Goal: Task Accomplishment & Management: Complete application form

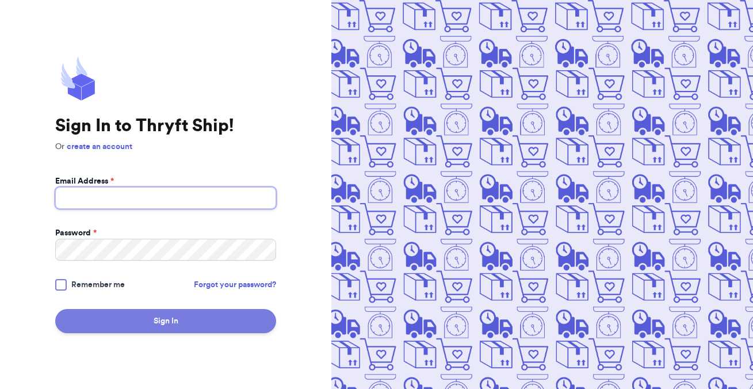
type input "[EMAIL_ADDRESS][DOMAIN_NAME]"
click at [135, 322] on button "Sign In" at bounding box center [165, 321] width 221 height 24
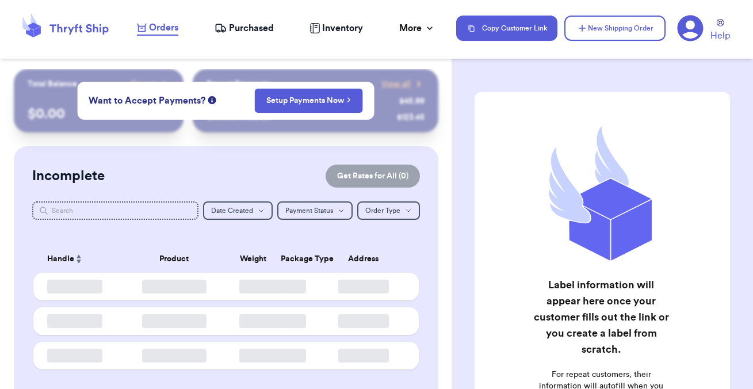
checkbox input "false"
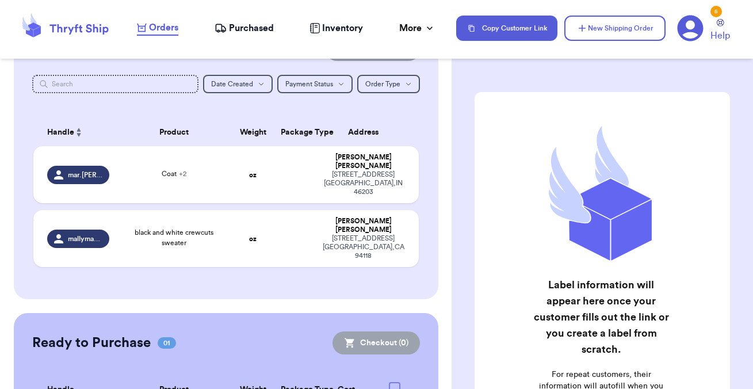
scroll to position [114, 0]
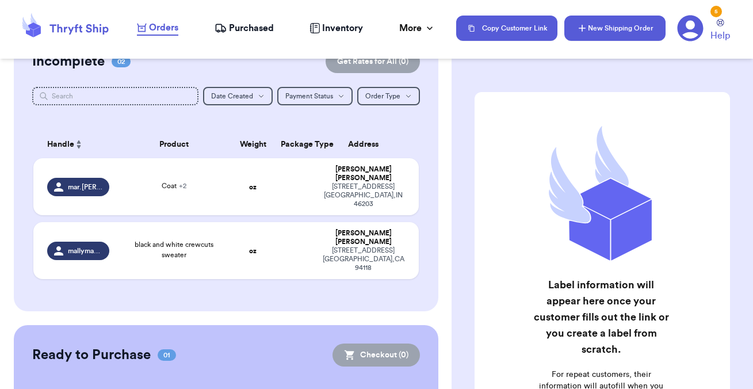
click at [603, 27] on button "New Shipping Order" at bounding box center [614, 28] width 101 height 25
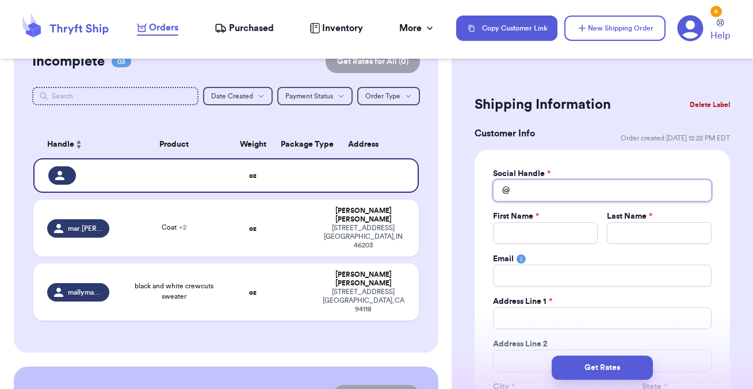
click at [549, 186] on input "Total Amount Paid" at bounding box center [602, 190] width 219 height 22
type input "s"
type input "sp"
type input "spr"
type input "spri"
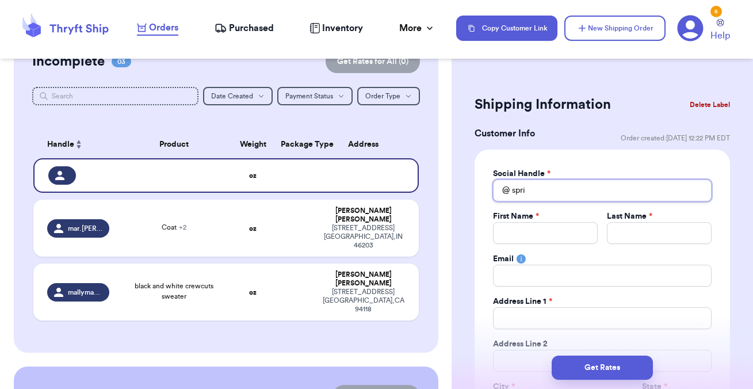
type input "sprin"
type input "spring"
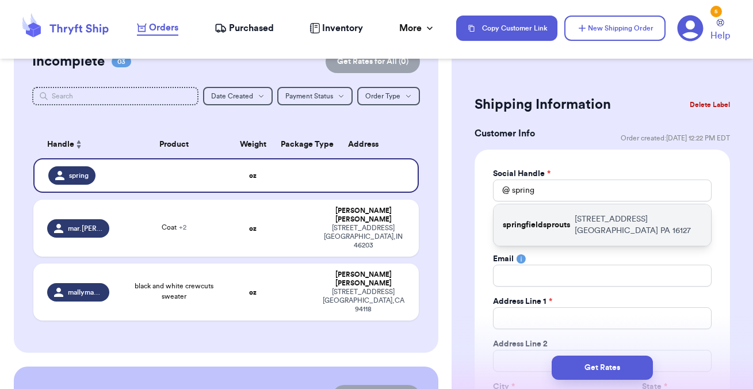
click at [570, 229] on p "springfieldsprouts" at bounding box center [536, 225] width 67 height 12
type input "springfieldsprouts"
type input "[PERSON_NAME]"
type input "[EMAIL_ADDRESS][DOMAIN_NAME]"
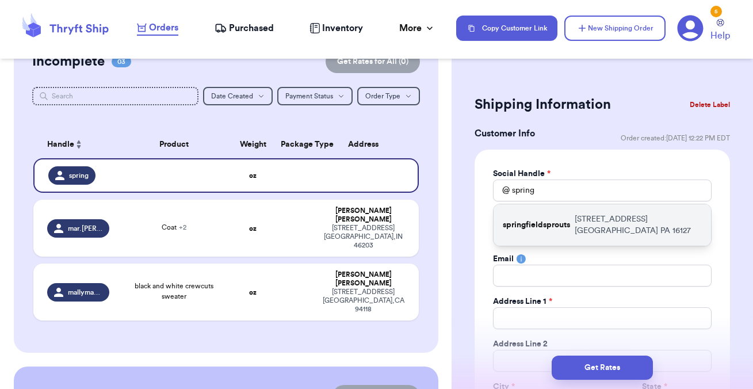
type input "[STREET_ADDRESS]"
type input "[GEOGRAPHIC_DATA]"
select select "PA"
type input "16127"
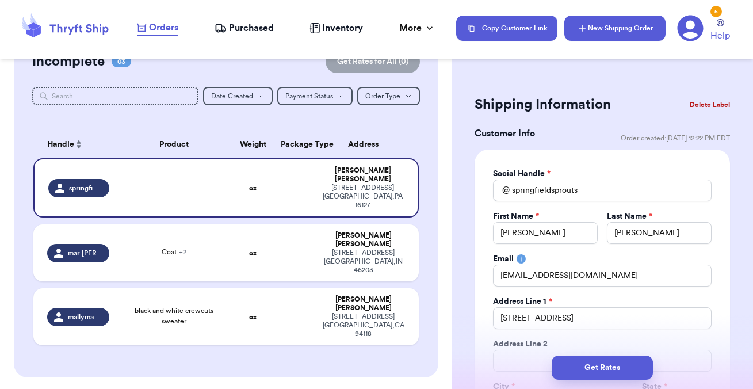
click at [618, 28] on button "New Shipping Order" at bounding box center [614, 28] width 101 height 25
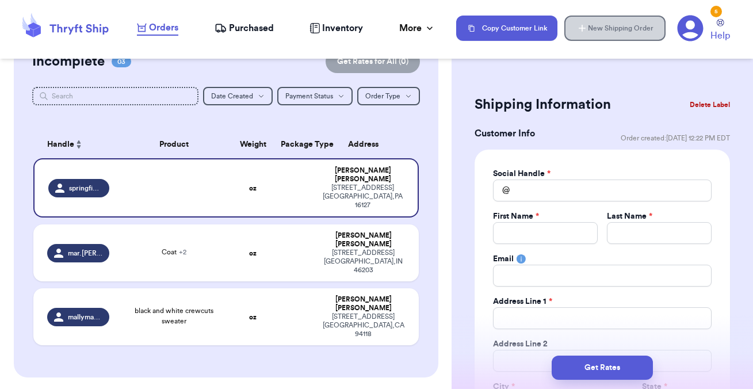
select select
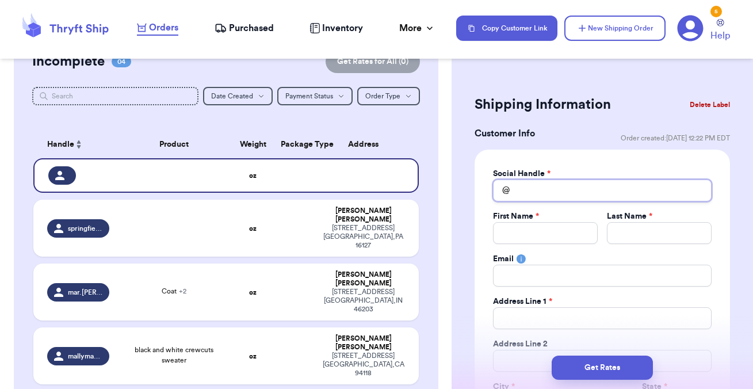
click at [534, 187] on input "Total Amount Paid" at bounding box center [602, 190] width 219 height 22
type input "t"
type input "th"
type input "thr"
type input "thri"
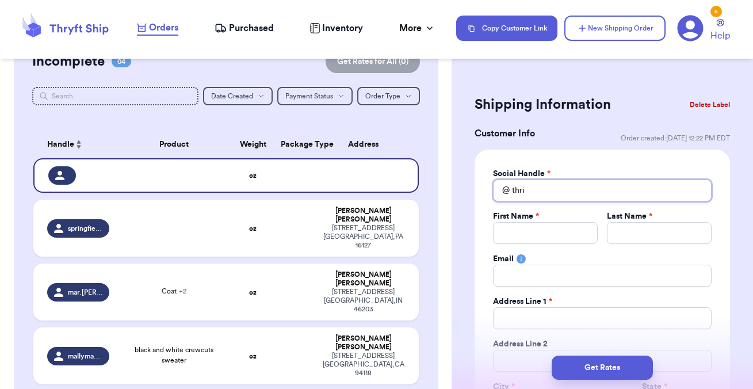
type input "thrif"
type input "thrift"
type input "thrifti"
type input "thriftin"
type input "thrifting"
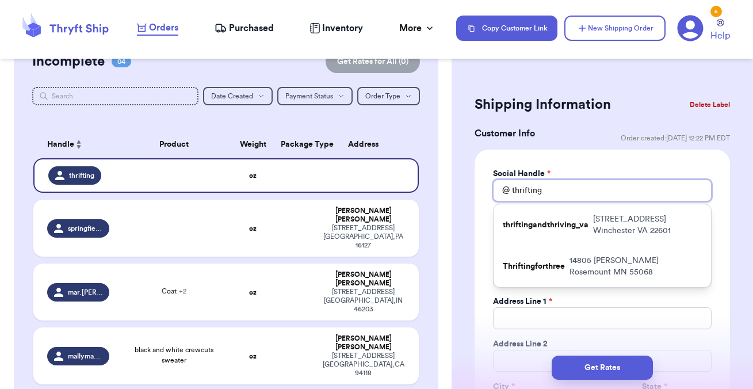
type input "thrifting."
type input "thrifting.w"
type input "thrifting.wi"
type input "thrifting.wit"
type input "thrifting.with"
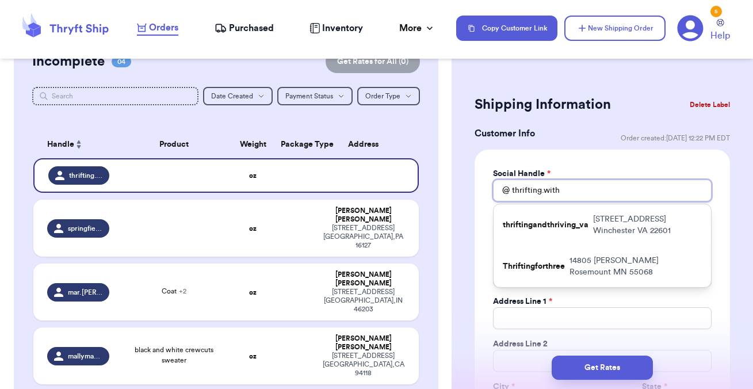
type input "thrifting.with."
type input "thrifting.with.c"
type input "[DOMAIN_NAME]"
type input "thrifting.with.cor"
type input "thrifting.with.[PERSON_NAME]"
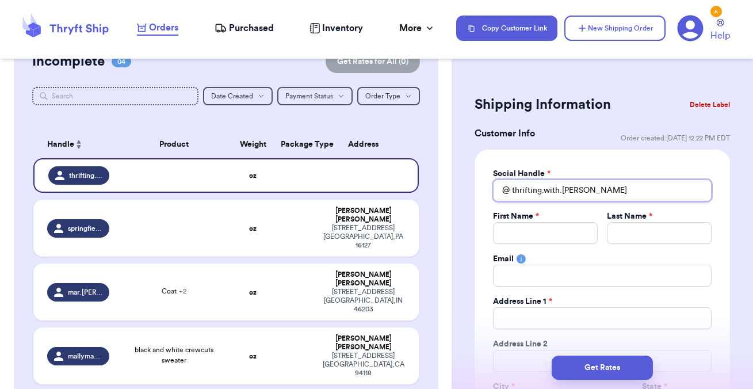
type input "thrifting.with.[PERSON_NAME]"
click at [555, 226] on input "Total Amount Paid" at bounding box center [545, 233] width 105 height 22
type input "C"
type input "Ca"
type input "Can"
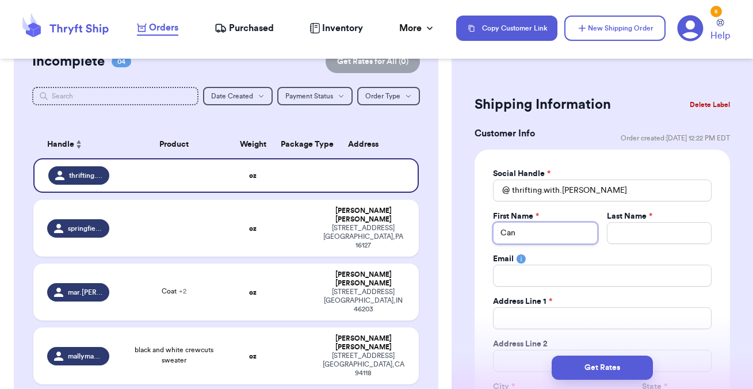
type input "Cana"
type input "C"
type input "Cl"
type input "Cle"
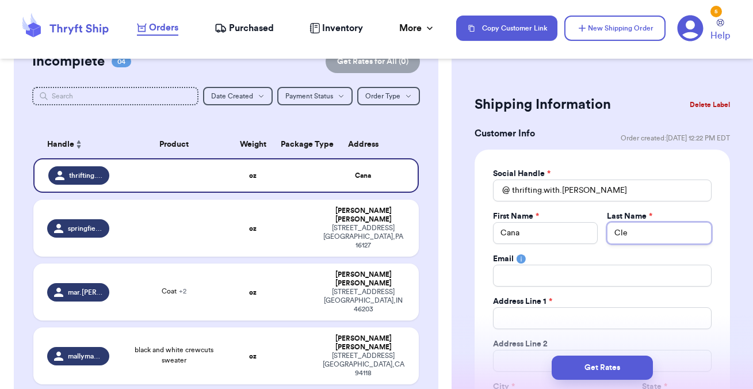
type input "Clen"
type input "Clend"
type input "Clendi"
type input "Clendin"
type input "Clendine"
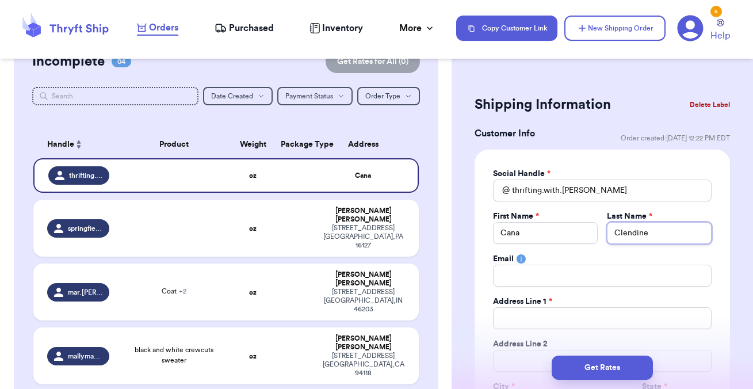
type input "Clendinen"
type input "Clendineng"
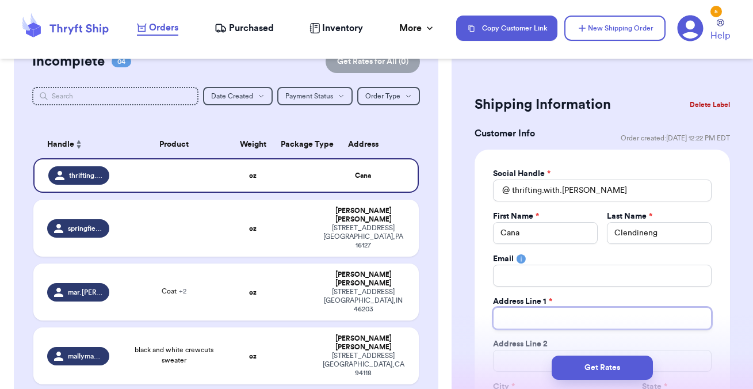
click at [537, 315] on input "Total Amount Paid" at bounding box center [602, 318] width 219 height 22
type input "5"
type input "58"
type input "582"
type input "5820"
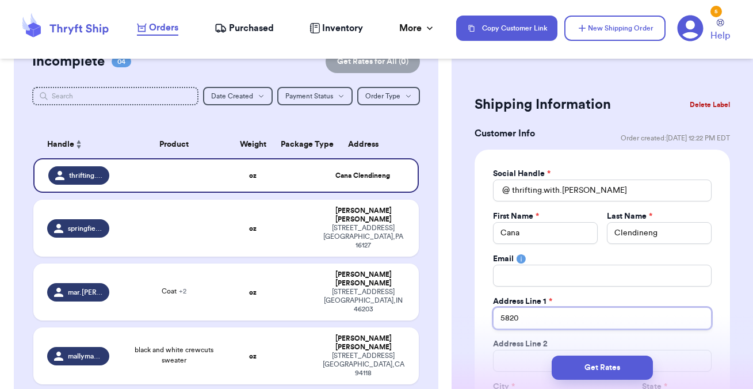
type input "5820"
type input "5820 S"
type input "5820 Shg"
type input "5820 Shga"
type input "5820 Shg"
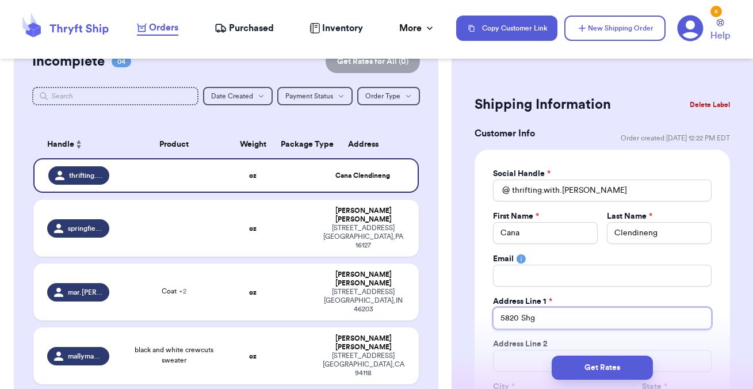
type input "5820 Sh"
type input "5820 Sha"
type input "5820 Shar"
type input "5820 Share"
type input "5820 Sharet"
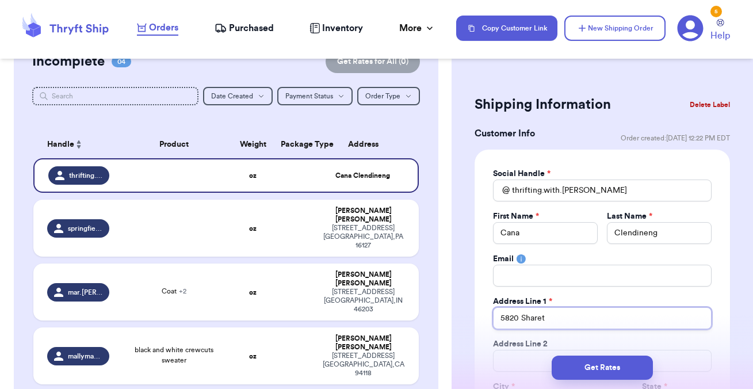
type input "5820 Sharets"
type input "5820 Sharets D"
type input "[STREET_ADDRESS]"
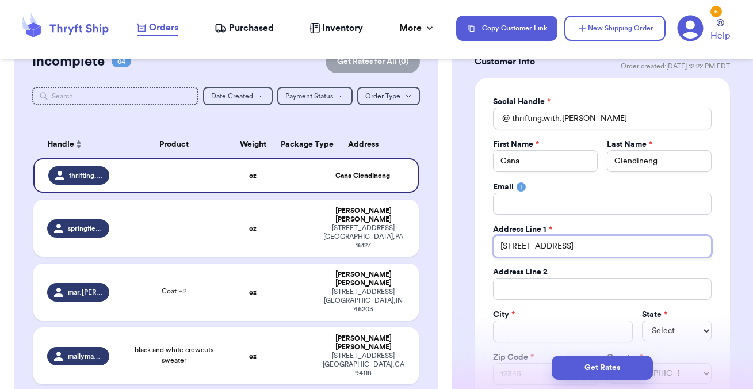
scroll to position [85, 0]
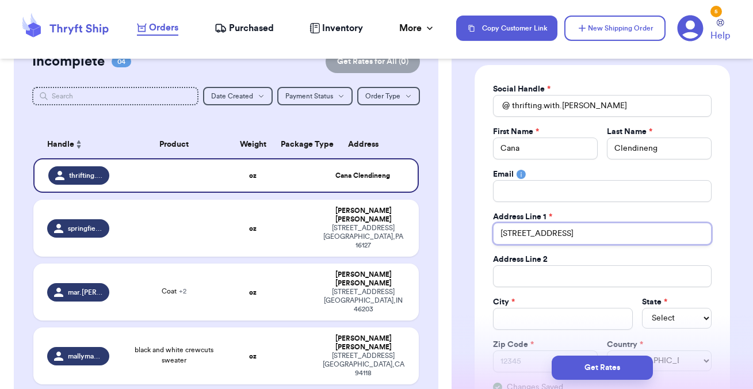
type input "[STREET_ADDRESS]"
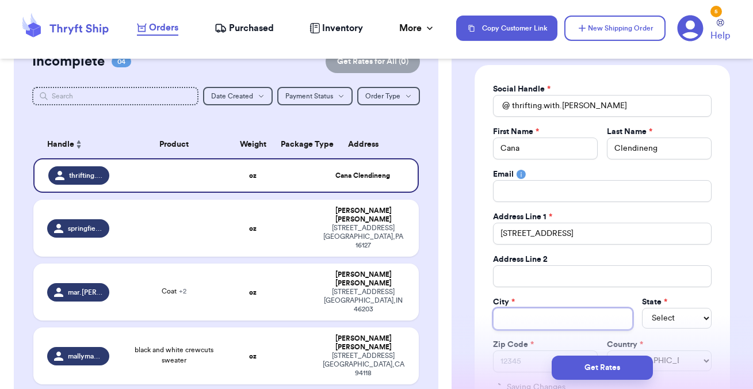
click at [532, 319] on input "Total Amount Paid" at bounding box center [562, 319] width 139 height 22
type input "G"
type input "Ga"
type input "Gal"
type input "Gall"
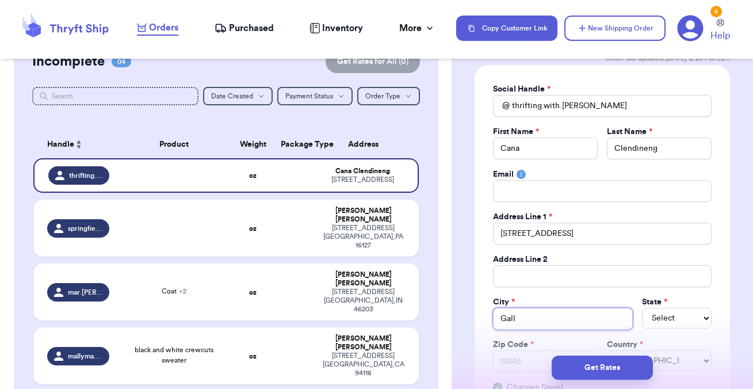
type input "[PERSON_NAME]"
type input "Gallowa"
type input "[PERSON_NAME]"
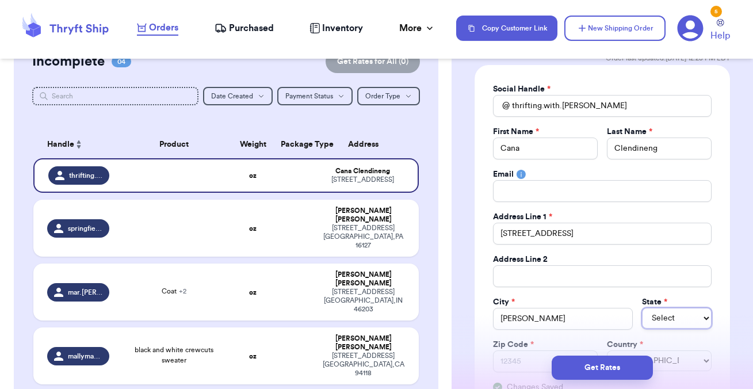
click at [661, 318] on select "Select AL AK AZ AR CA CO [GEOGRAPHIC_DATA] DE DC [GEOGRAPHIC_DATA] [GEOGRAPHIC_…" at bounding box center [677, 318] width 70 height 21
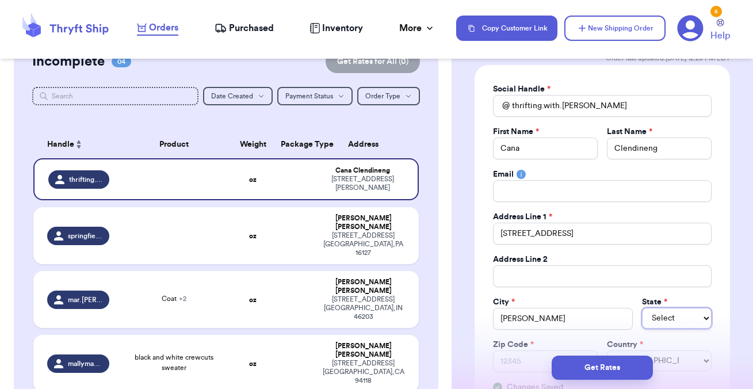
select select "OH"
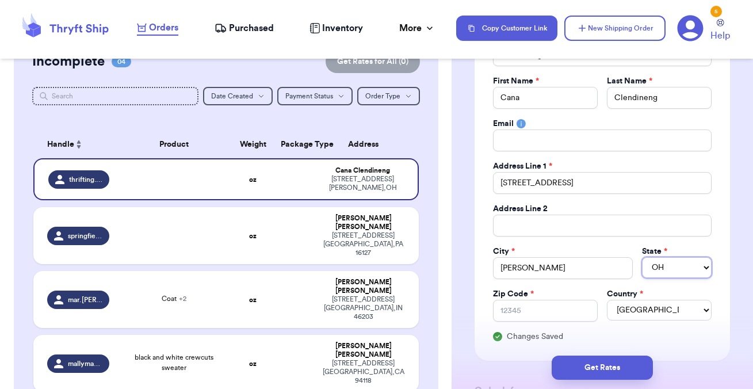
scroll to position [158, 0]
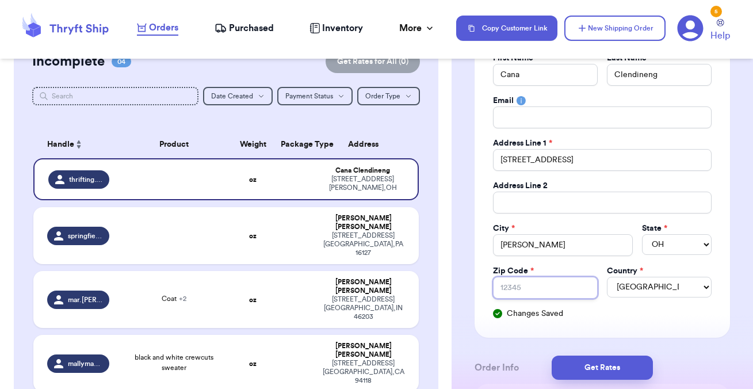
click at [549, 282] on input "Zip Code *" at bounding box center [545, 288] width 105 height 22
type input "4"
type input "43"
type input "431"
type input "4319"
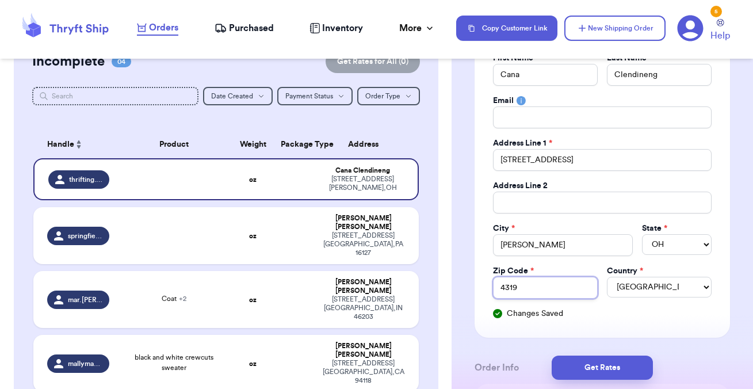
type input "43199"
type input "4319"
type input "431"
type input "4311"
type input "43119"
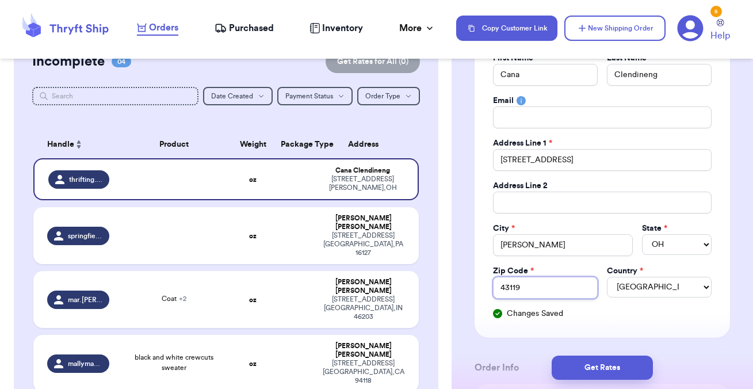
type input "43119"
click at [604, 338] on div "Social Handle * @ thrifting.with.[PERSON_NAME] First Name * Cana Last Name * Cl…" at bounding box center [601, 164] width 255 height 346
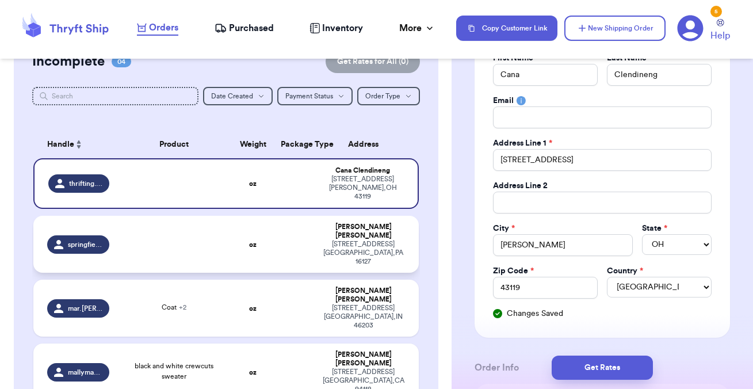
click at [297, 224] on td at bounding box center [294, 244] width 41 height 57
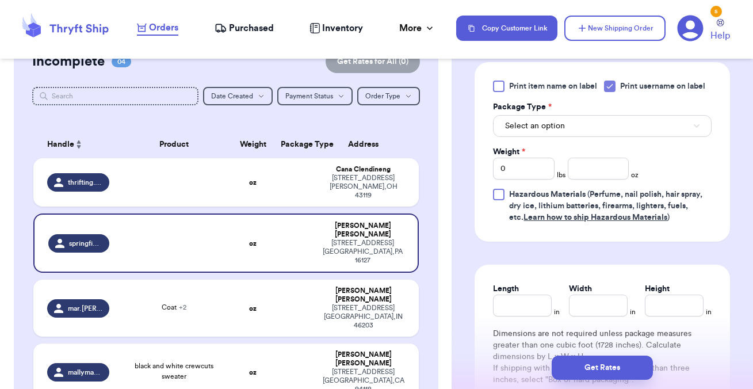
scroll to position [531, 0]
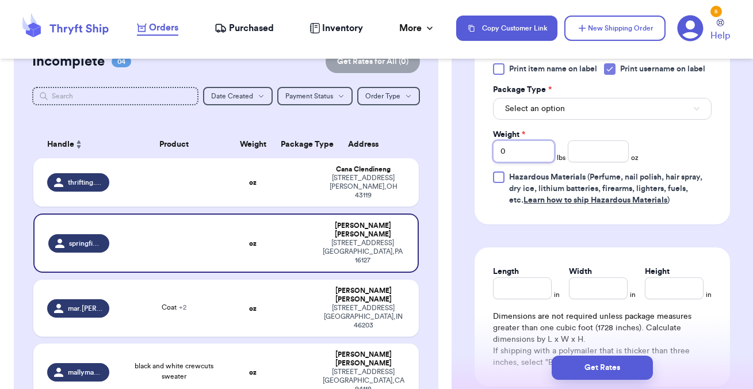
click at [533, 162] on input "0" at bounding box center [524, 151] width 62 height 22
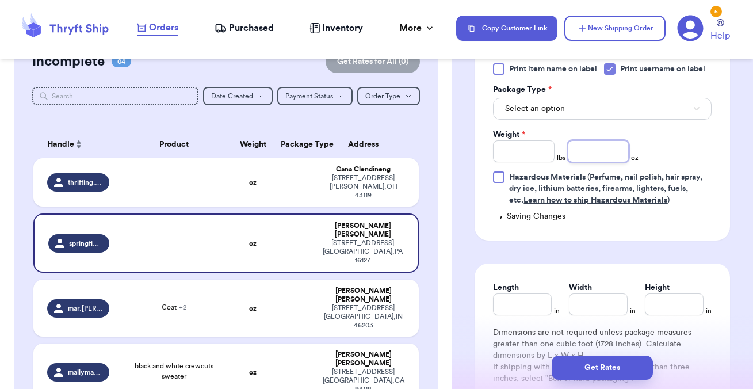
click at [587, 162] on input "number" at bounding box center [599, 151] width 62 height 22
type input "8.3"
click at [573, 240] on div "Print item name on label Print username on label Package Type * Select an optio…" at bounding box center [601, 143] width 255 height 196
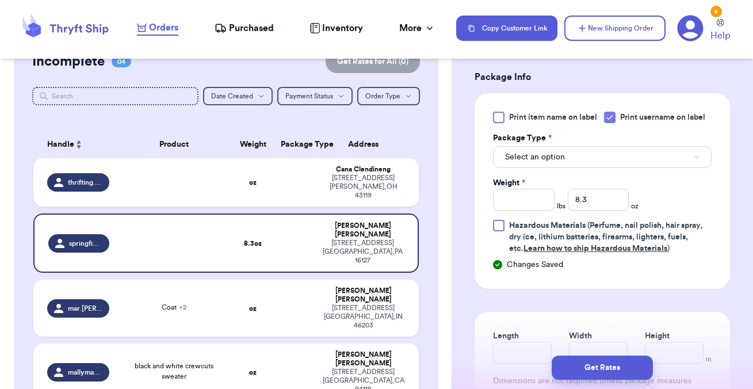
scroll to position [481, 0]
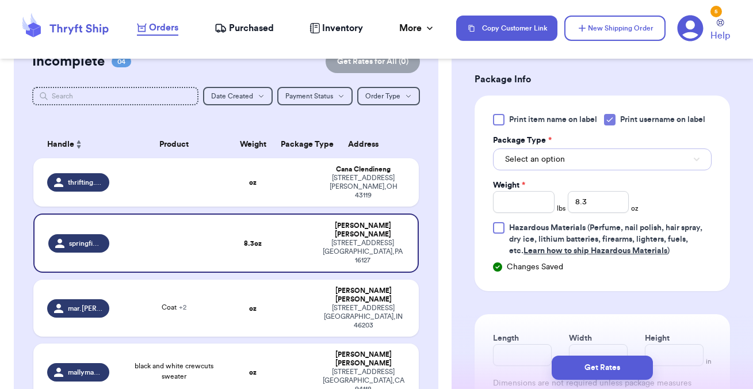
click at [551, 165] on span "Select an option" at bounding box center [535, 160] width 60 height 12
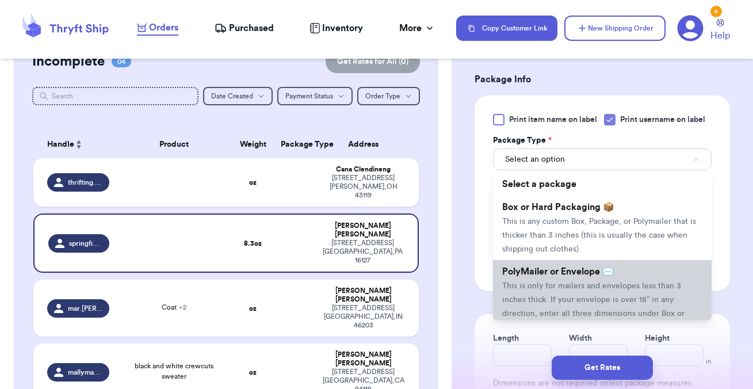
click at [545, 276] on span "PolyMailer or Envelope ✉️" at bounding box center [558, 271] width 112 height 9
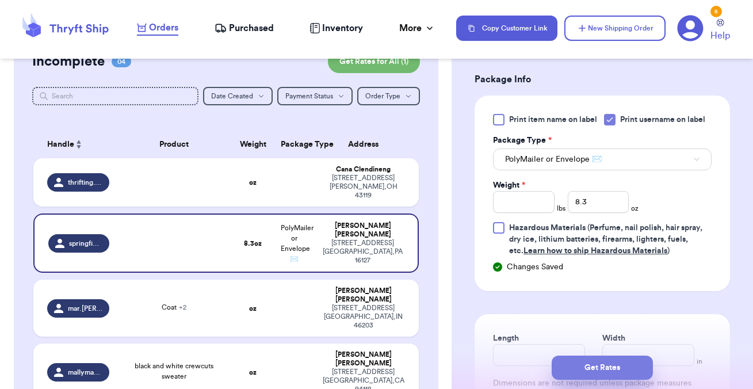
click at [590, 364] on button "Get Rates" at bounding box center [601, 367] width 101 height 24
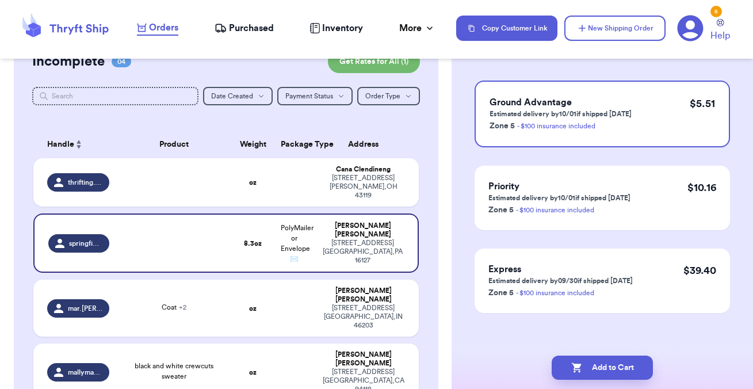
scroll to position [108, 0]
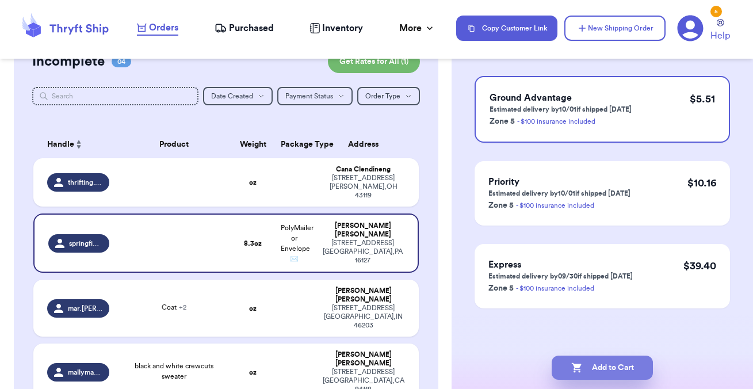
click at [598, 362] on button "Add to Cart" at bounding box center [601, 367] width 101 height 24
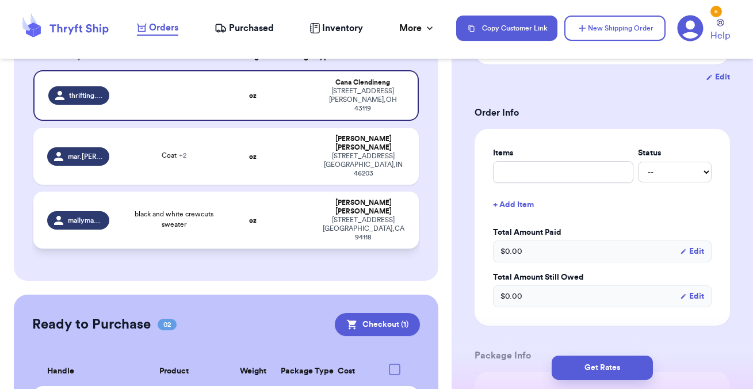
scroll to position [210, 0]
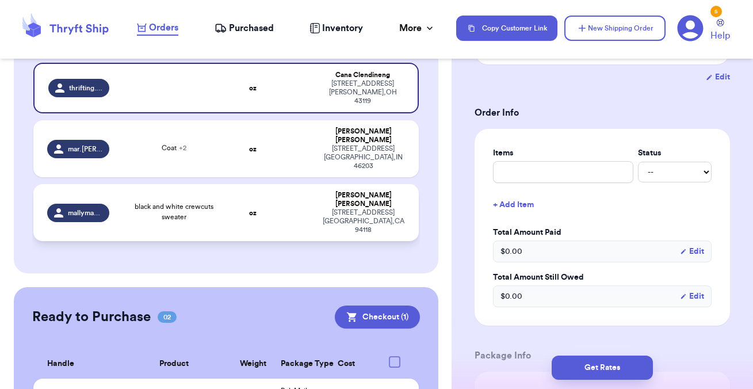
click at [310, 184] on td at bounding box center [294, 212] width 41 height 57
type input "black and white crewcuts sweater"
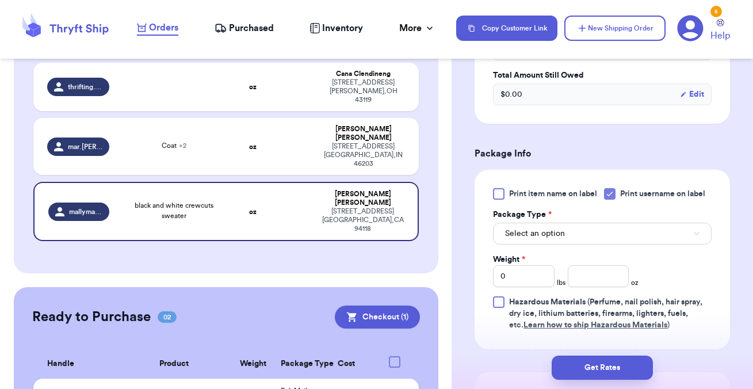
scroll to position [419, 0]
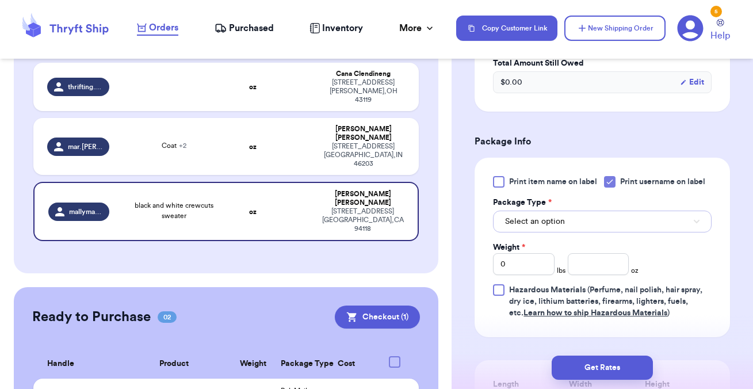
click at [587, 232] on button "Select an option" at bounding box center [602, 221] width 219 height 22
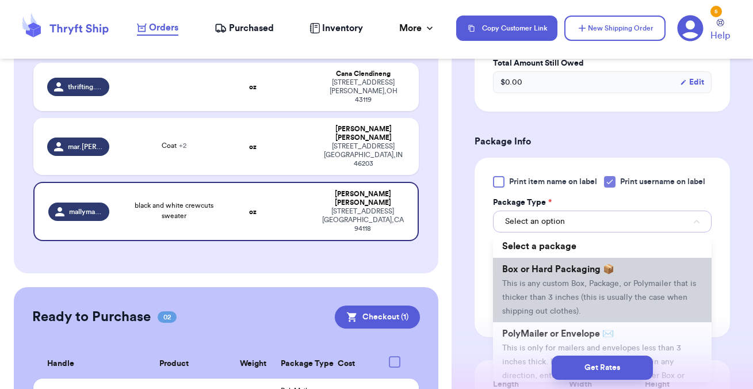
scroll to position [16, 0]
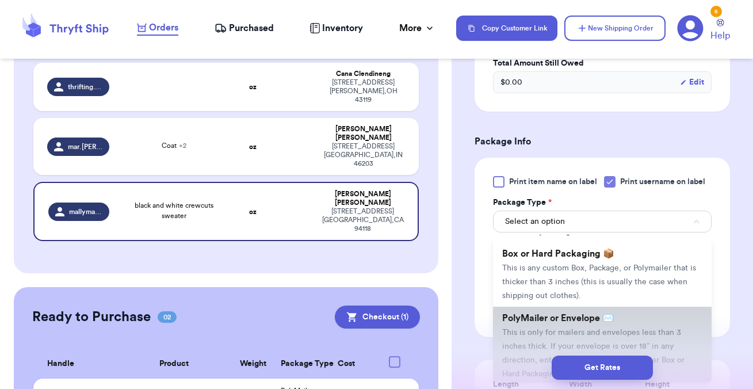
click at [542, 339] on li "PolyMailer or Envelope ✉️ This is only for mailers and envelopes less than 3 in…" at bounding box center [602, 345] width 219 height 78
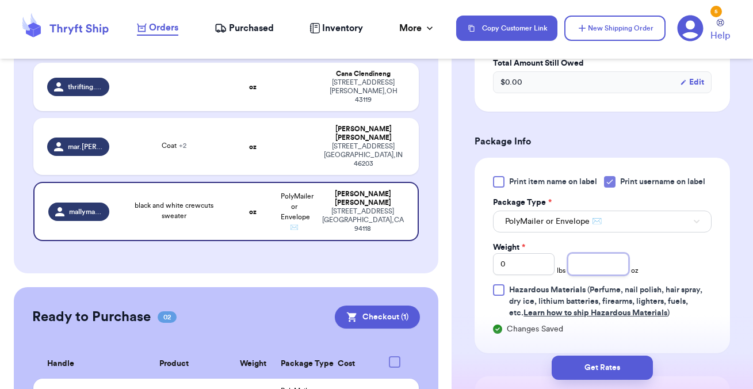
click at [604, 275] on input "number" at bounding box center [599, 264] width 62 height 22
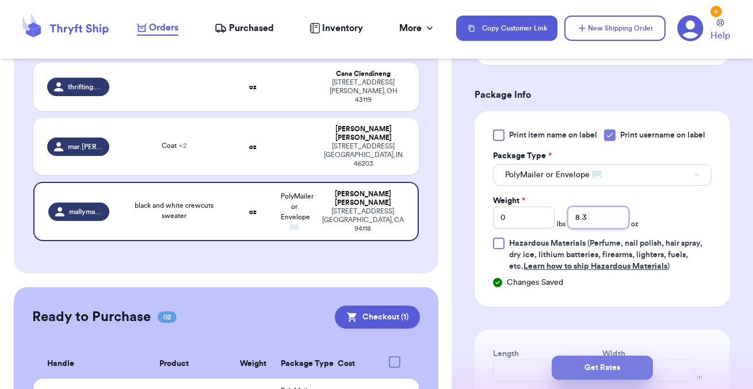
type input "8.3"
click at [603, 368] on button "Get Rates" at bounding box center [601, 367] width 101 height 24
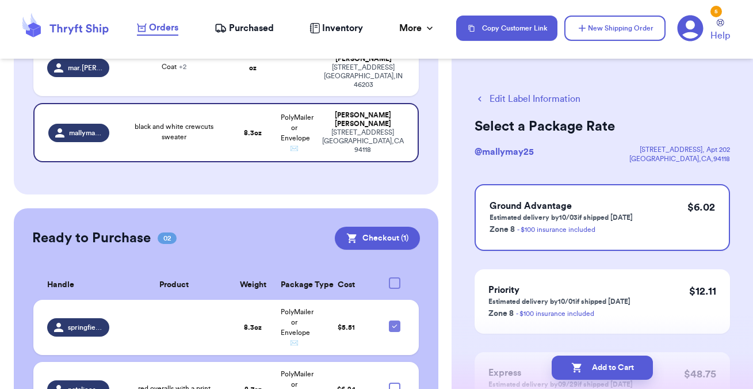
scroll to position [302, 0]
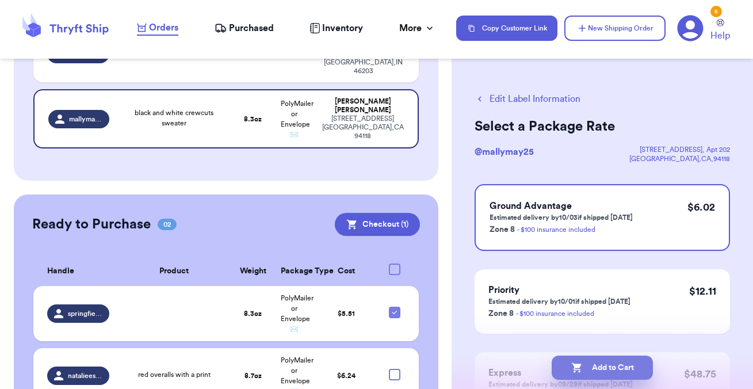
click at [597, 370] on button "Add to Cart" at bounding box center [601, 367] width 101 height 24
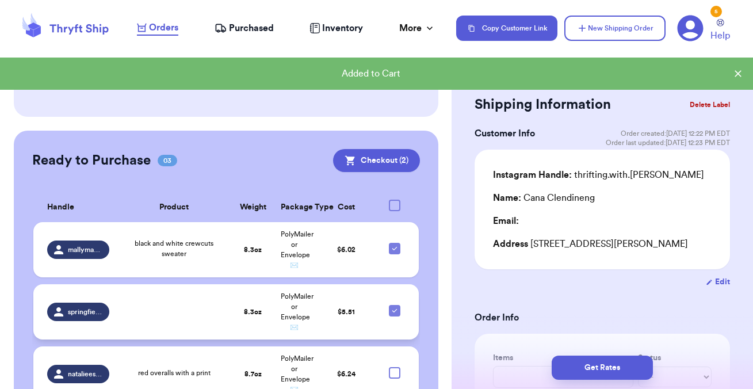
click at [167, 286] on td at bounding box center [174, 311] width 116 height 55
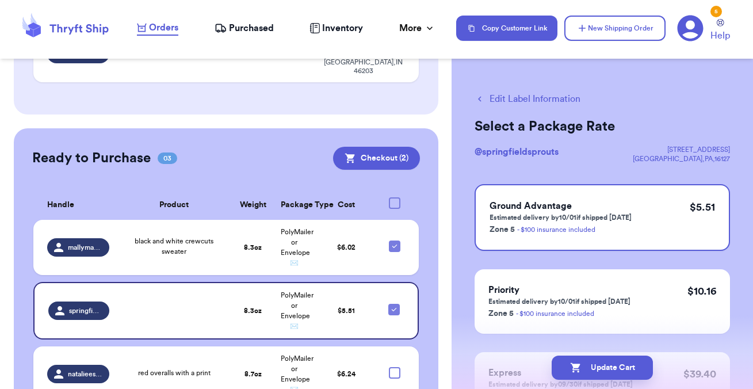
click at [506, 97] on button "Edit Label Information" at bounding box center [527, 99] width 106 height 14
checkbox input "false"
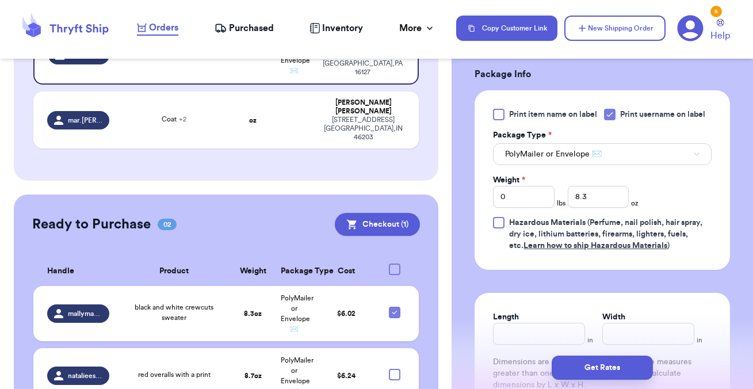
scroll to position [484, 0]
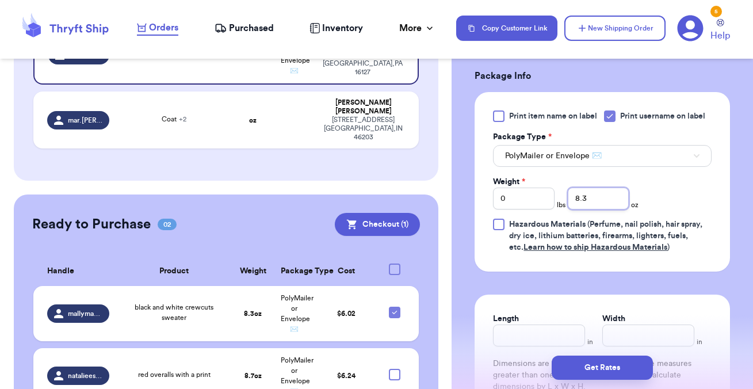
drag, startPoint x: 597, startPoint y: 209, endPoint x: 566, endPoint y: 209, distance: 31.6
click at [566, 209] on div "Weight * 0 lbs 8.3 oz" at bounding box center [565, 192] width 145 height 33
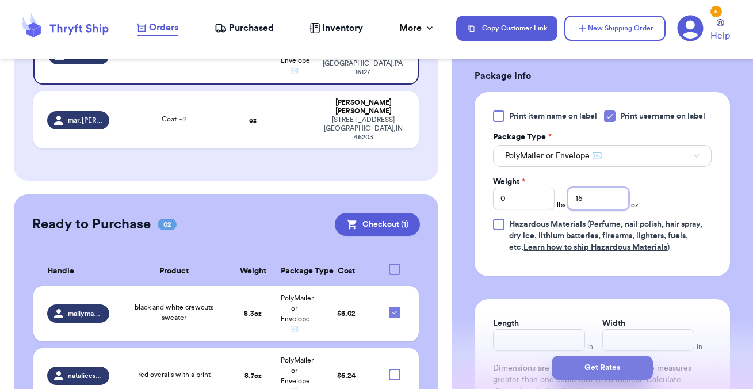
type input "15"
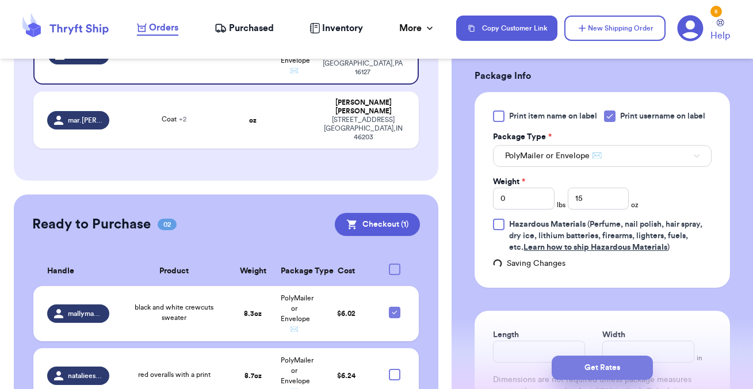
click at [590, 366] on button "Get Rates" at bounding box center [601, 367] width 101 height 24
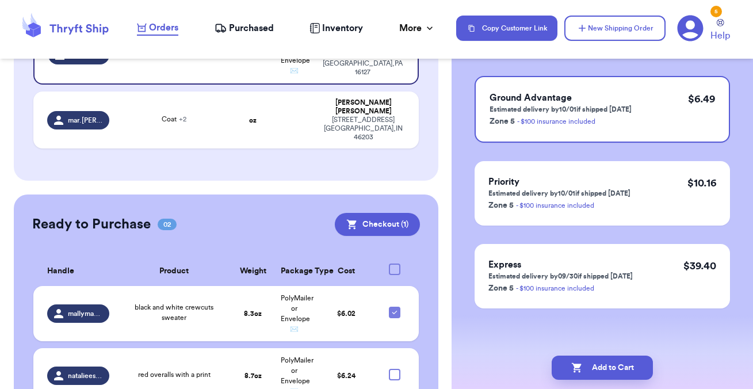
scroll to position [0, 0]
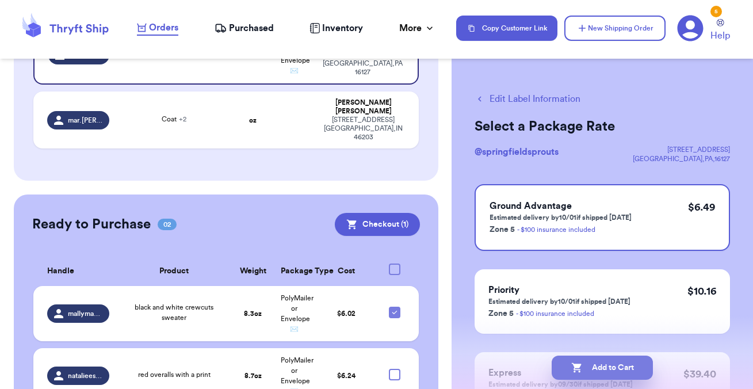
click at [616, 361] on button "Add to Cart" at bounding box center [601, 367] width 101 height 24
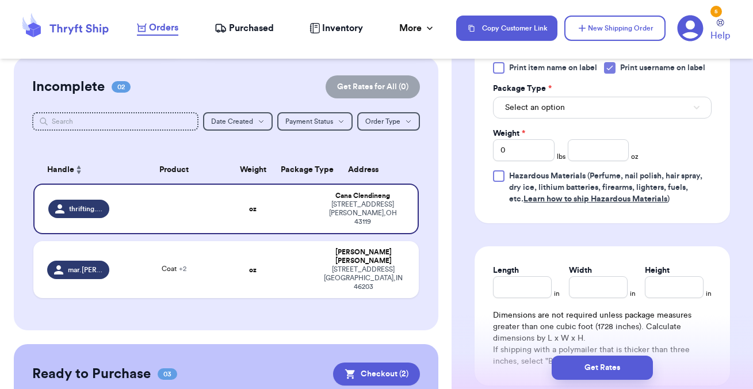
scroll to position [537, 0]
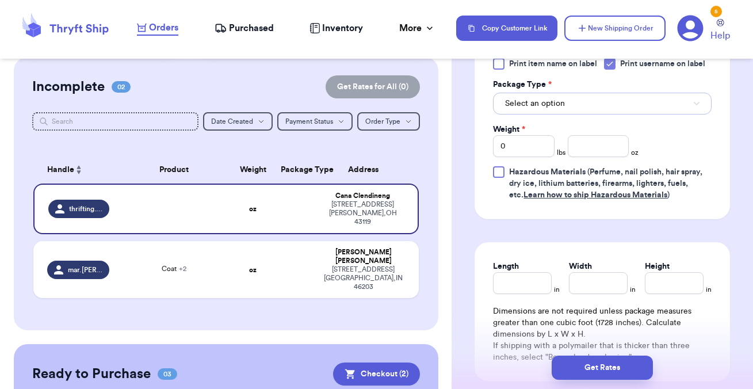
click at [573, 99] on button "Select an option" at bounding box center [602, 104] width 219 height 22
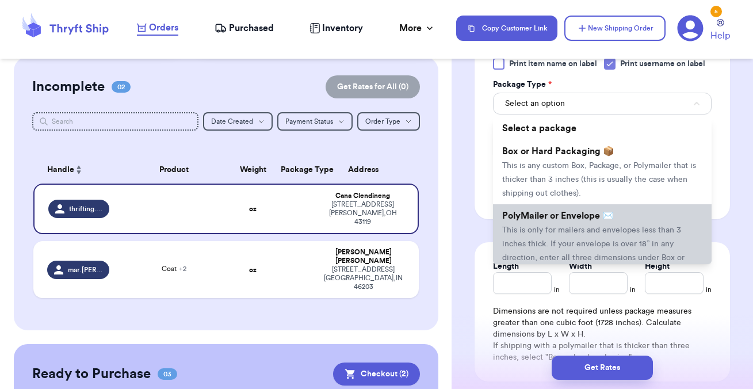
click at [558, 219] on span "PolyMailer or Envelope ✉️" at bounding box center [558, 215] width 112 height 9
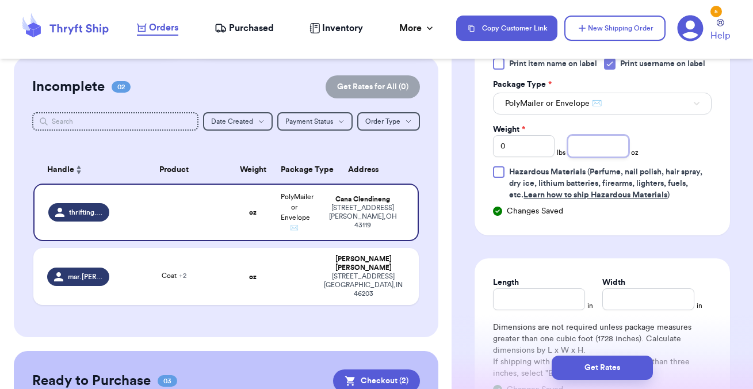
click at [600, 148] on input "number" at bounding box center [599, 146] width 62 height 22
click at [716, 159] on div "Print item name on label Print username on label Package Type * PolyMailer or E…" at bounding box center [601, 138] width 255 height 196
click at [603, 150] on input "15.10" at bounding box center [599, 146] width 62 height 22
type input "15.9"
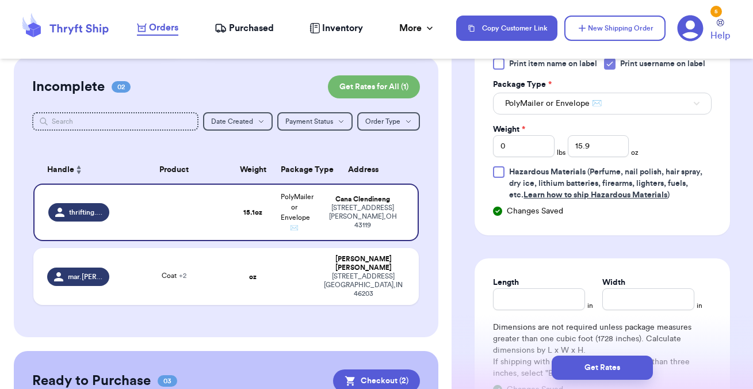
click at [680, 166] on span "Hazardous Materials (Perfume, nail polish, hair spray, dry ice, lithium batteri…" at bounding box center [610, 183] width 202 height 35
click at [0, 0] on input "Hazardous Materials (Perfume, nail polish, hair spray, dry ice, lithium batteri…" at bounding box center [0, 0] width 0 height 0
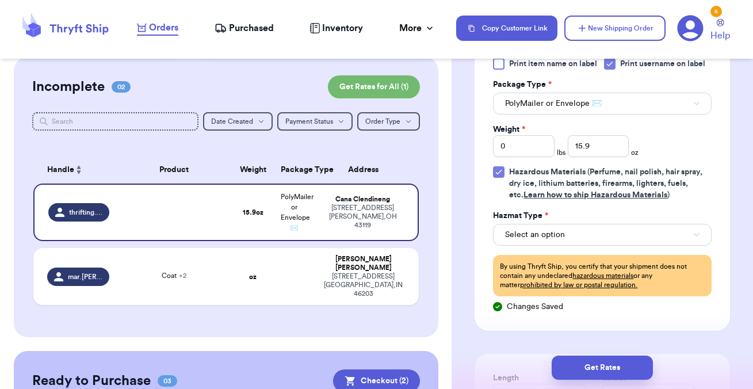
click at [666, 179] on span "Hazardous Materials (Perfume, nail polish, hair spray, dry ice, lithium batteri…" at bounding box center [605, 183] width 193 height 31
click at [0, 0] on input "Hazardous Materials (Perfume, nail polish, hair spray, dry ice, lithium batteri…" at bounding box center [0, 0] width 0 height 0
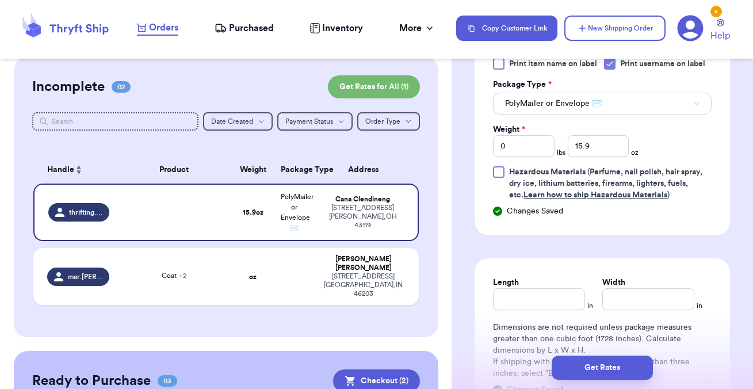
scroll to position [612, 0]
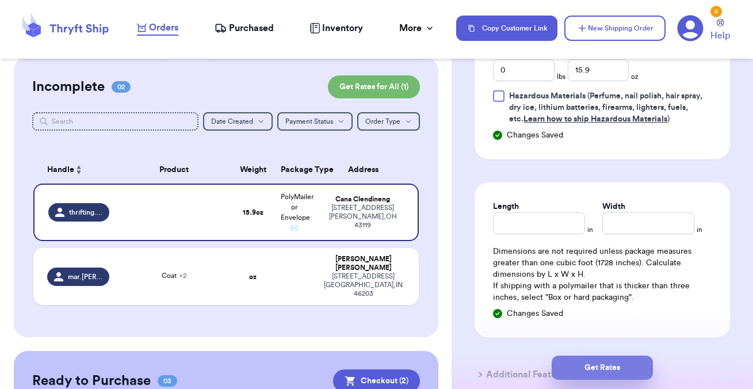
click at [627, 371] on button "Get Rates" at bounding box center [601, 367] width 101 height 24
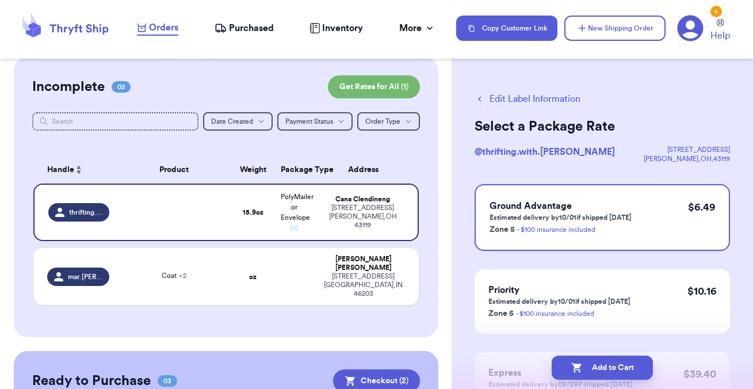
click at [521, 97] on button "Edit Label Information" at bounding box center [527, 99] width 106 height 14
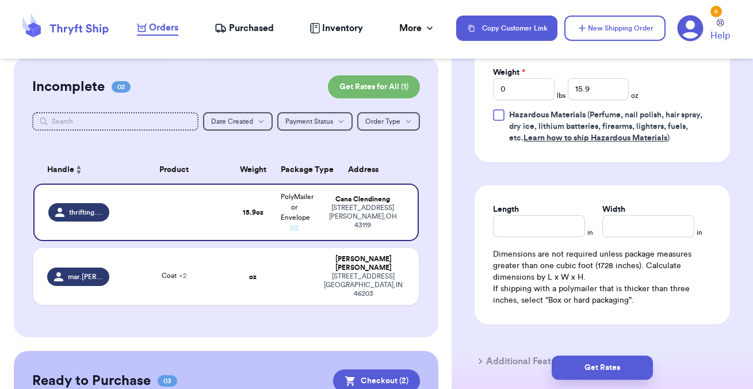
scroll to position [586, 0]
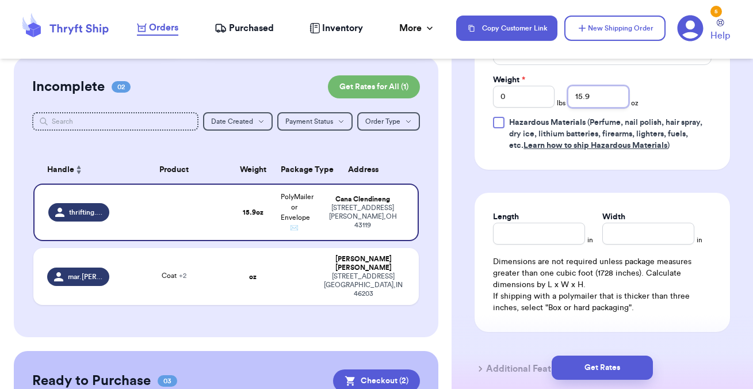
click at [598, 99] on input "15.9" at bounding box center [599, 97] width 62 height 22
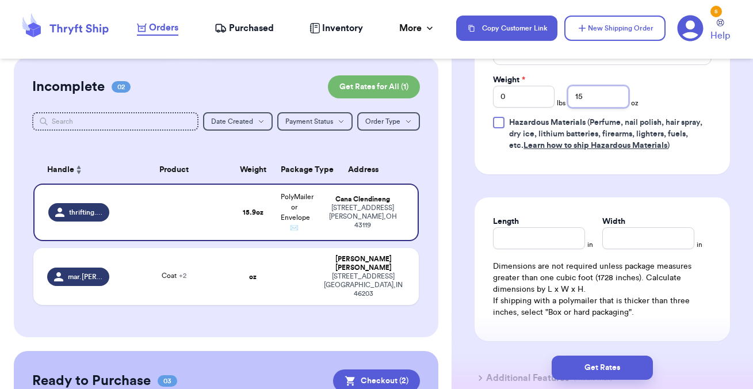
type input "1"
type input "16"
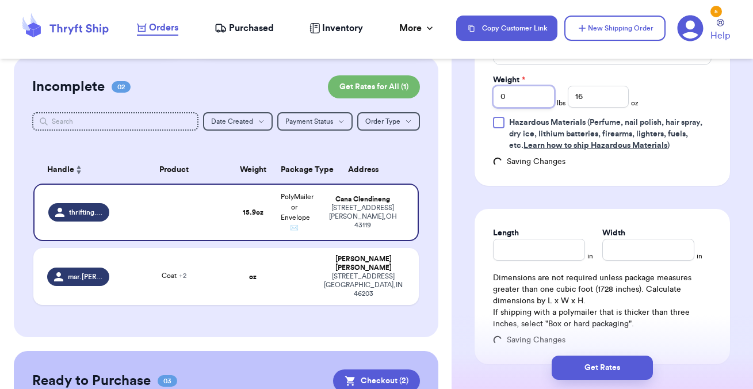
click at [523, 97] on input "0" at bounding box center [524, 97] width 62 height 22
click at [519, 103] on input "1" at bounding box center [524, 97] width 62 height 22
click at [591, 94] on input "16" at bounding box center [599, 97] width 62 height 22
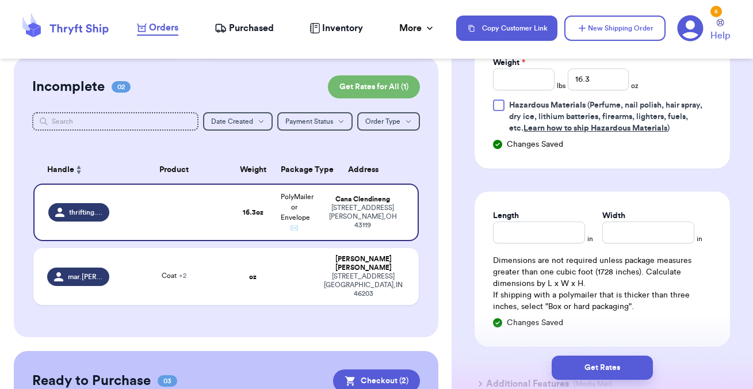
scroll to position [599, 0]
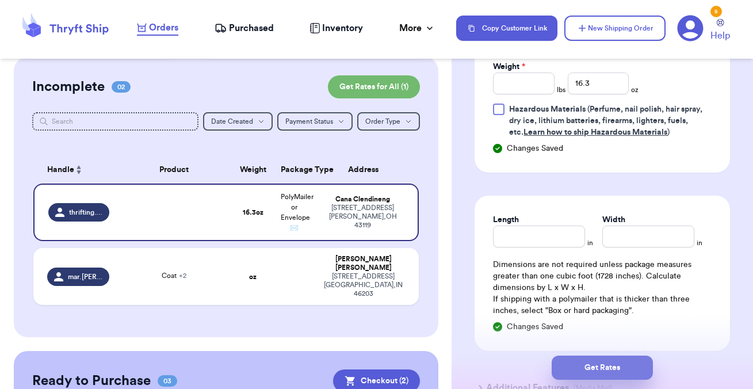
click at [580, 372] on button "Get Rates" at bounding box center [601, 367] width 101 height 24
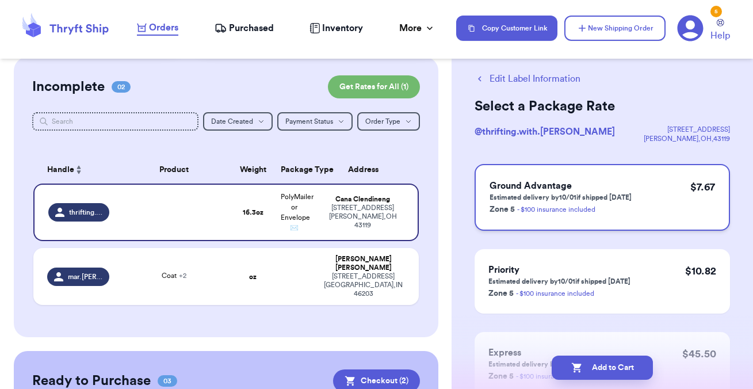
scroll to position [21, 0]
click at [577, 363] on icon "button" at bounding box center [577, 368] width 12 height 12
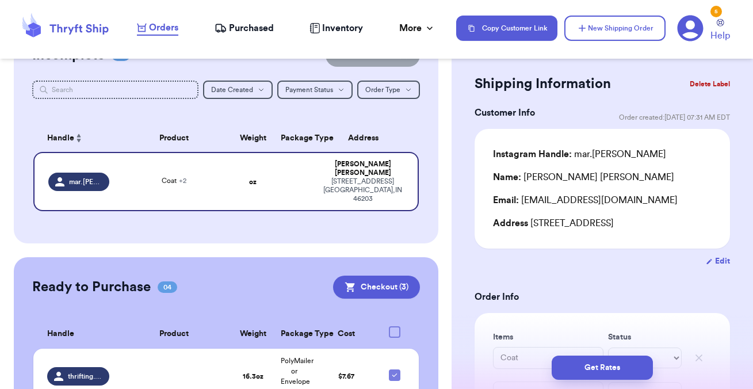
scroll to position [124, 0]
